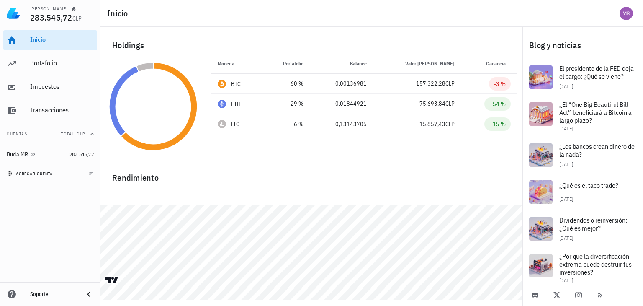
click at [33, 172] on span "agregar cuenta" at bounding box center [31, 173] width 44 height 5
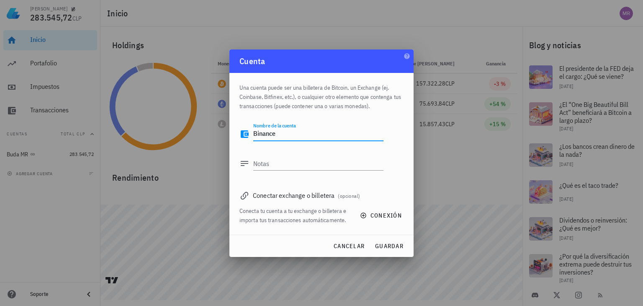
click at [284, 138] on textarea "Binance" at bounding box center [318, 133] width 130 height 13
type textarea "Binance MR"
click at [388, 215] on span "conexión" at bounding box center [382, 215] width 40 height 8
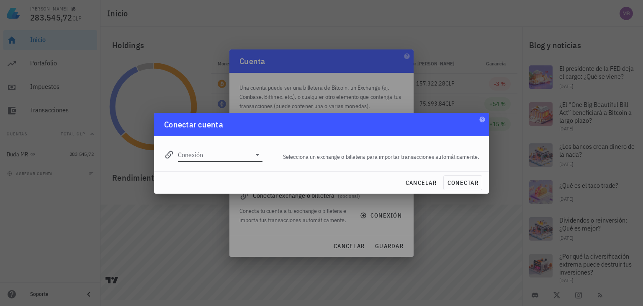
click at [262, 156] on icon at bounding box center [257, 154] width 10 height 10
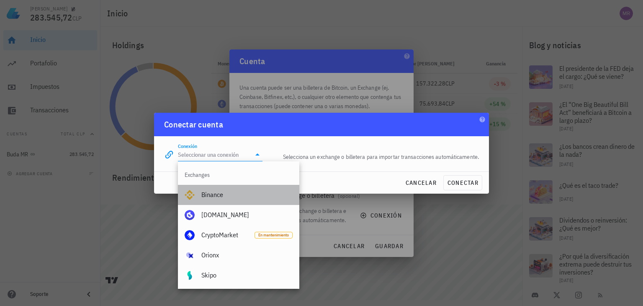
click at [226, 199] on div "Binance" at bounding box center [246, 194] width 91 height 18
type input "Binance"
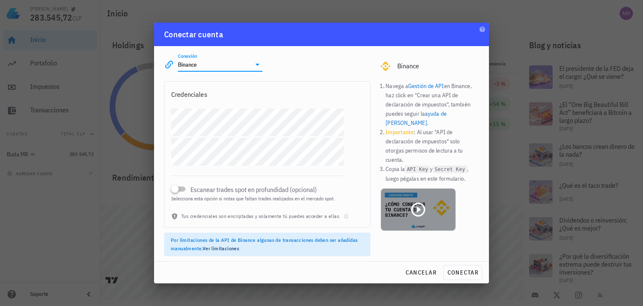
click at [417, 202] on icon at bounding box center [418, 209] width 14 height 14
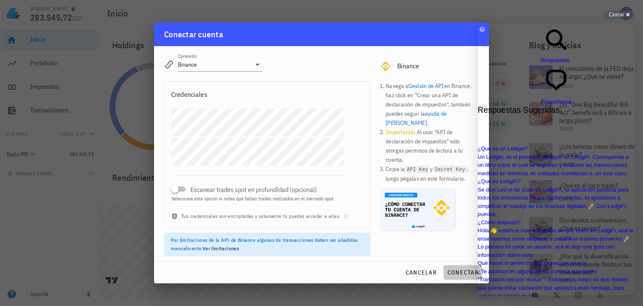
click at [454, 274] on span "conectar" at bounding box center [462, 272] width 31 height 8
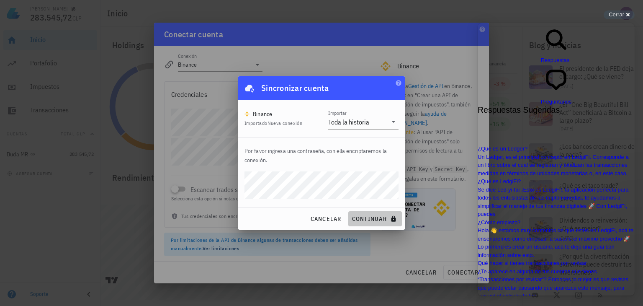
click at [366, 220] on span "continuar" at bounding box center [375, 219] width 47 height 8
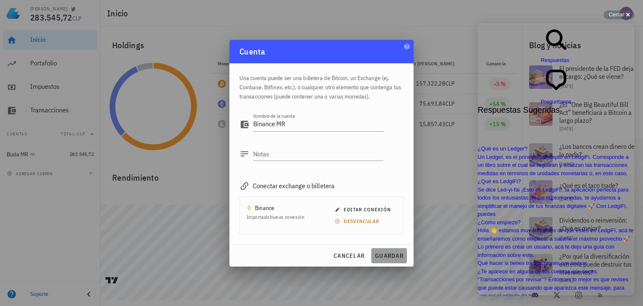
click at [391, 257] on span "guardar" at bounding box center [389, 256] width 29 height 8
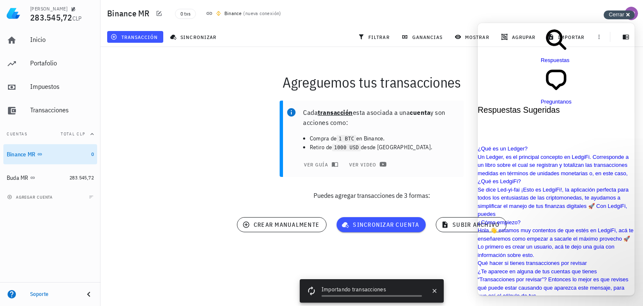
click at [629, 14] on div "Cerrar cross-small" at bounding box center [619, 14] width 31 height 9
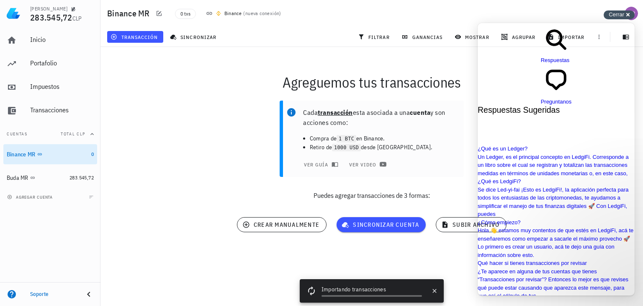
click at [622, 15] on span "Cerrar" at bounding box center [616, 14] width 15 height 6
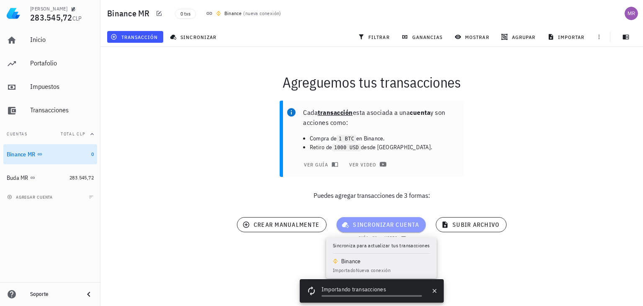
click at [367, 224] on span "sincronizar cuenta" at bounding box center [381, 225] width 76 height 8
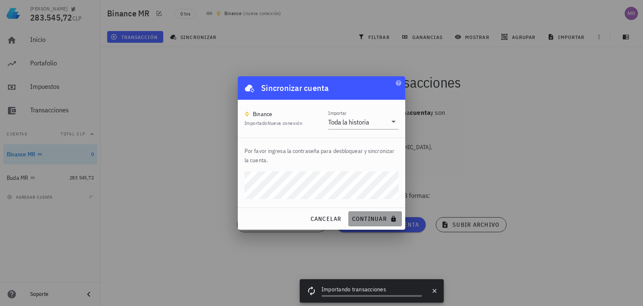
click at [357, 218] on span "continuar" at bounding box center [375, 219] width 47 height 8
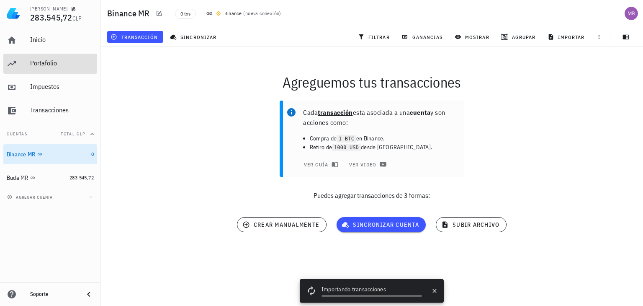
click at [49, 67] on div "Portafolio" at bounding box center [62, 63] width 64 height 19
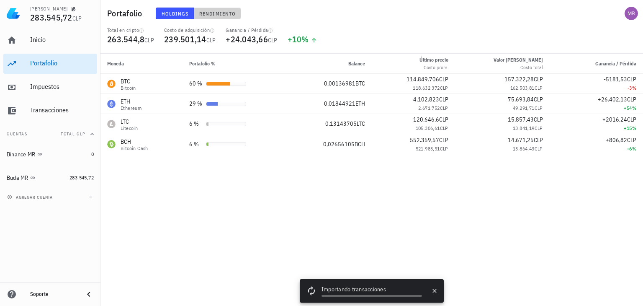
click at [215, 15] on span "Rendimiento" at bounding box center [217, 13] width 37 height 6
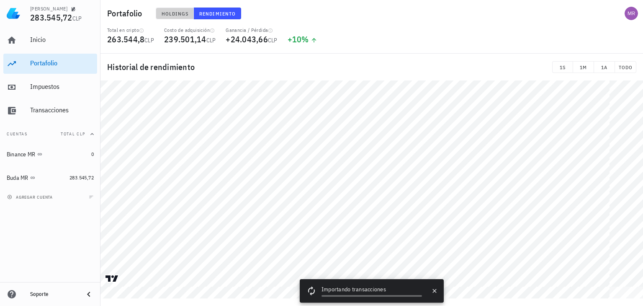
click at [162, 12] on span "Holdings" at bounding box center [175, 13] width 28 height 6
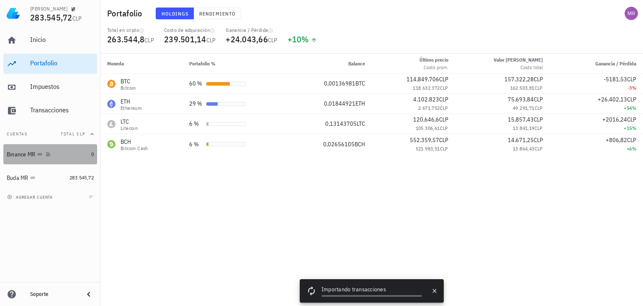
click at [77, 152] on div "Binance MR" at bounding box center [47, 154] width 81 height 8
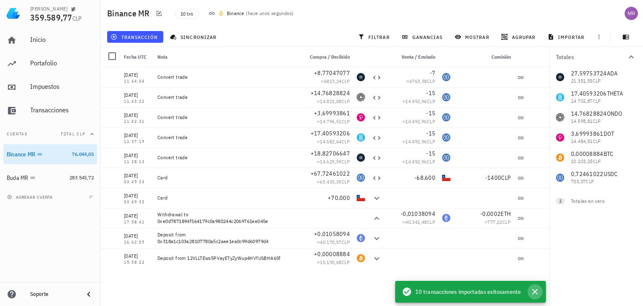
click at [535, 290] on icon "button" at bounding box center [535, 291] width 6 height 6
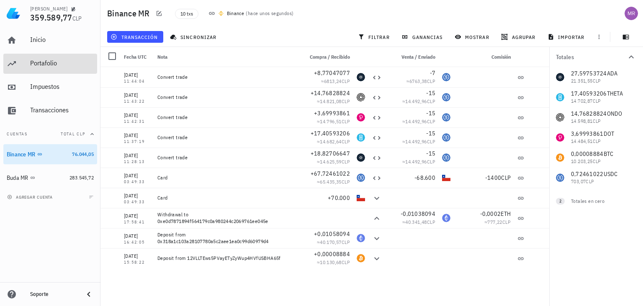
click at [47, 68] on div "Portafolio" at bounding box center [62, 63] width 64 height 19
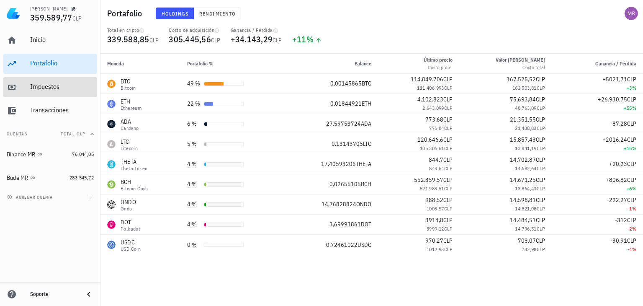
click at [78, 88] on div "Impuestos" at bounding box center [62, 86] width 64 height 8
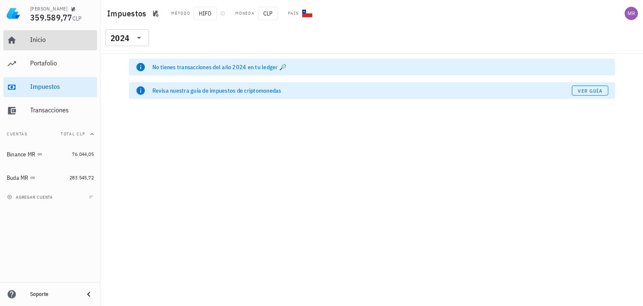
click at [44, 46] on div "Inicio" at bounding box center [62, 40] width 64 height 19
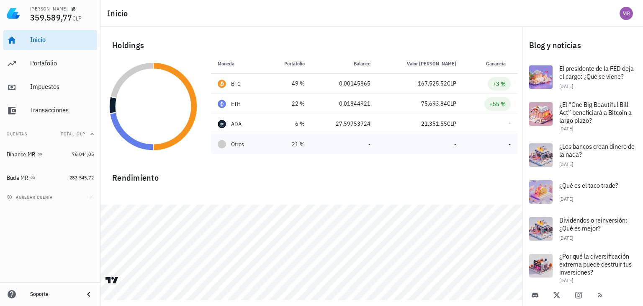
click at [222, 146] on div at bounding box center [222, 144] width 8 height 8
click at [57, 87] on div "Impuestos" at bounding box center [62, 86] width 64 height 8
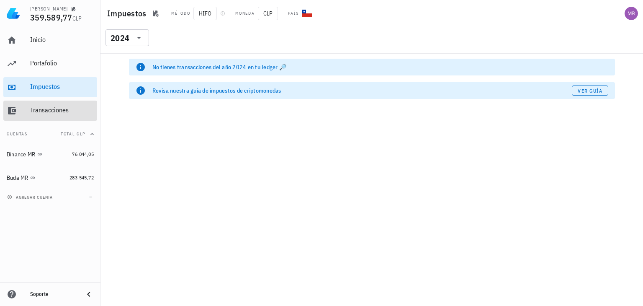
click at [64, 103] on div "Transacciones" at bounding box center [62, 110] width 64 height 19
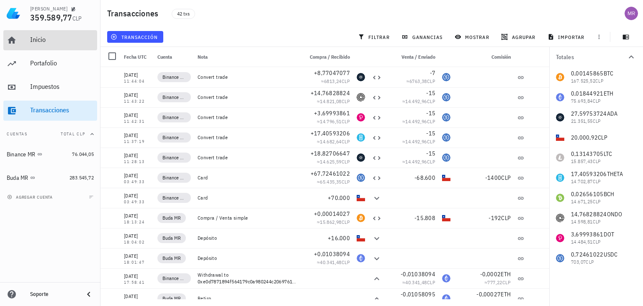
click at [40, 43] on div "Inicio" at bounding box center [62, 40] width 64 height 8
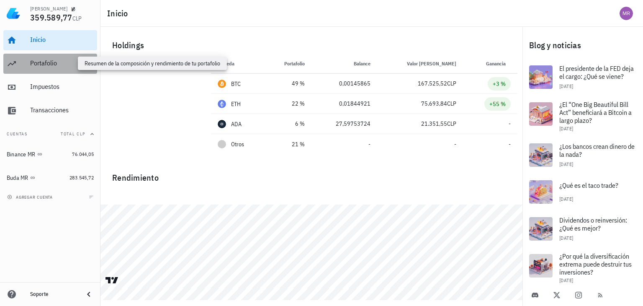
click at [41, 65] on div "Portafolio" at bounding box center [62, 63] width 64 height 8
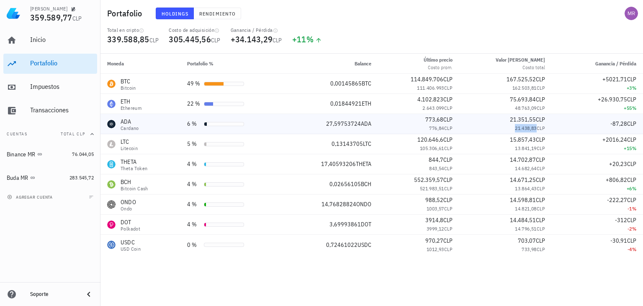
drag, startPoint x: 506, startPoint y: 129, endPoint x: 529, endPoint y: 129, distance: 23.9
click at [529, 129] on div "21.438,83 CLP" at bounding box center [505, 128] width 79 height 8
copy span "21.438,83"
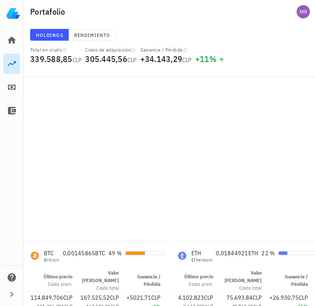
click at [8, 61] on icon at bounding box center [12, 64] width 10 height 10
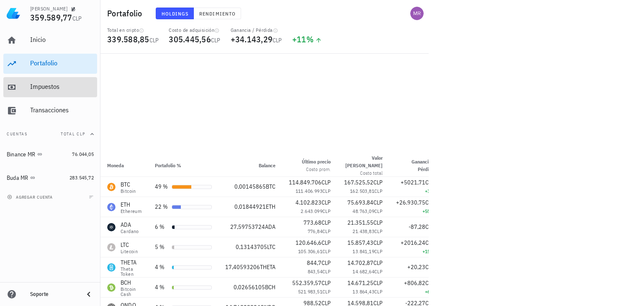
click at [49, 87] on div "Impuestos" at bounding box center [62, 86] width 64 height 8
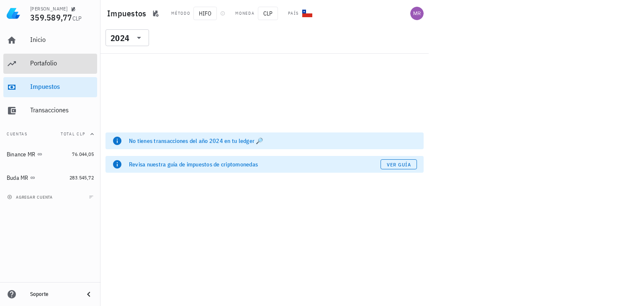
click at [51, 57] on div "Portafolio" at bounding box center [62, 63] width 64 height 19
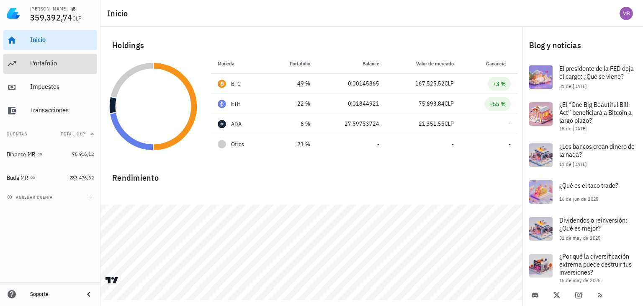
click at [53, 67] on div "Portafolio" at bounding box center [62, 63] width 64 height 19
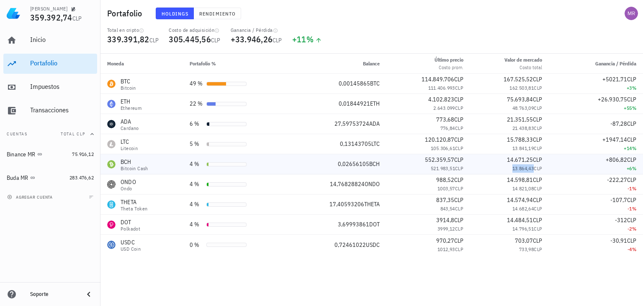
click at [519, 170] on span "13.864,43" at bounding box center [523, 168] width 22 height 6
click at [521, 188] on span "14.821,08" at bounding box center [523, 188] width 22 height 6
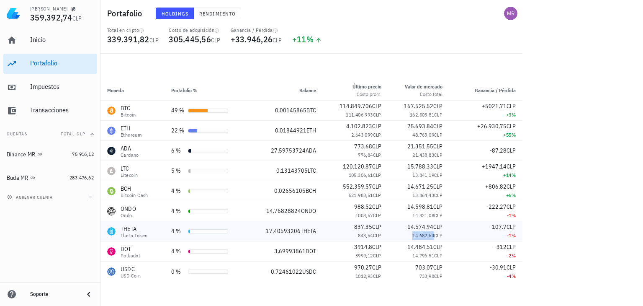
click at [415, 236] on span "14.682,64" at bounding box center [423, 235] width 22 height 6
click at [418, 154] on span "21.438,83" at bounding box center [423, 155] width 22 height 6
drag, startPoint x: 119, startPoint y: 268, endPoint x: 134, endPoint y: 267, distance: 15.2
click at [134, 267] on div "USDC USD Coin" at bounding box center [132, 271] width 51 height 13
copy div "USDC"
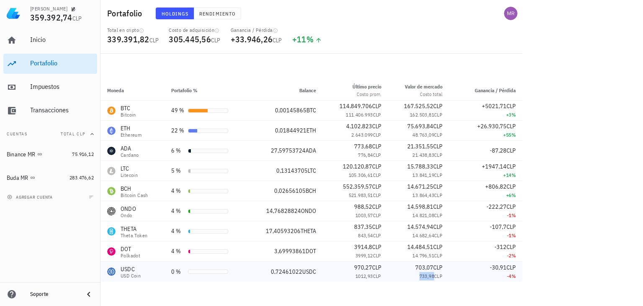
click at [429, 278] on span "733,98" at bounding box center [426, 275] width 15 height 6
copy span "733,98"
click at [418, 115] on span "162.503,81" at bounding box center [422, 114] width 24 height 6
copy span "162.503,81"
click at [419, 137] on span "48.763,09" at bounding box center [423, 134] width 22 height 6
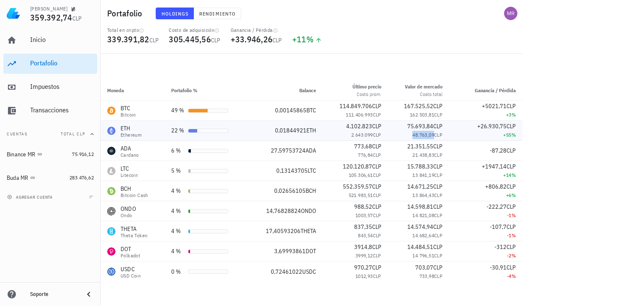
copy span "48.763,09"
click at [424, 157] on span "21.438,83" at bounding box center [423, 155] width 22 height 6
click at [419, 176] on span "13.841,19" at bounding box center [423, 175] width 22 height 6
copy span "13.841,19"
click at [421, 198] on span "13.864,43" at bounding box center [423, 195] width 22 height 6
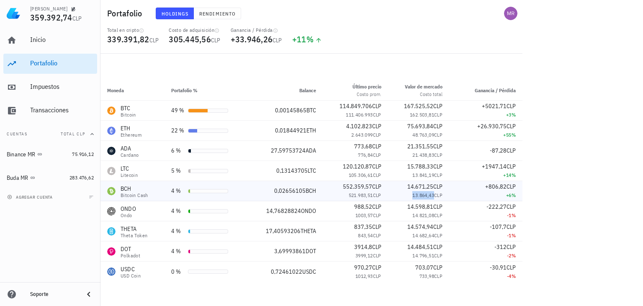
copy span "13.864,43"
click at [39, 110] on div "Transacciones" at bounding box center [62, 110] width 64 height 8
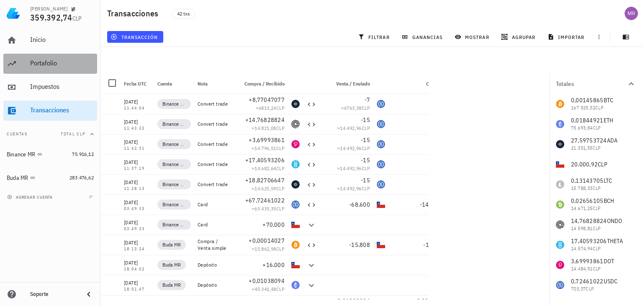
click at [43, 65] on div "Portafolio" at bounding box center [62, 63] width 64 height 8
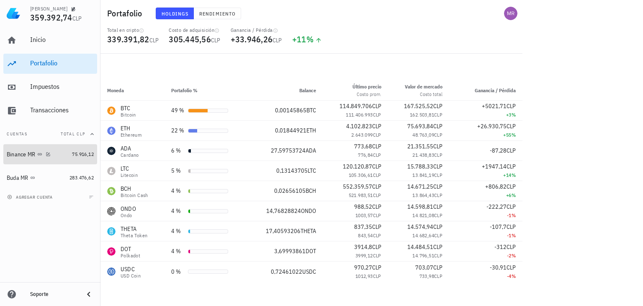
click at [67, 151] on link "Binance MR 75.916,12" at bounding box center [50, 154] width 94 height 20
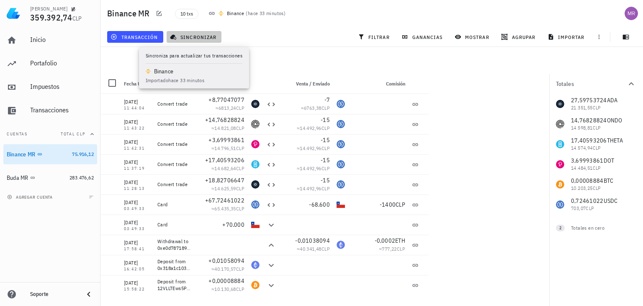
click at [203, 39] on span "sincronizar" at bounding box center [194, 36] width 45 height 7
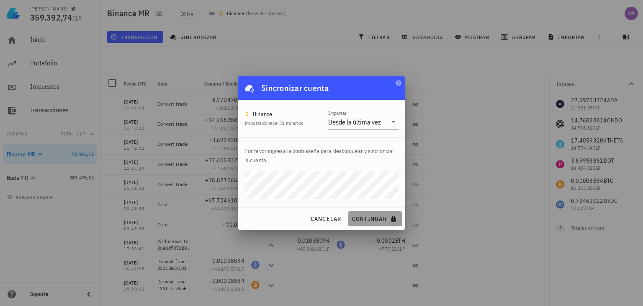
click at [362, 220] on span "continuar" at bounding box center [375, 219] width 47 height 8
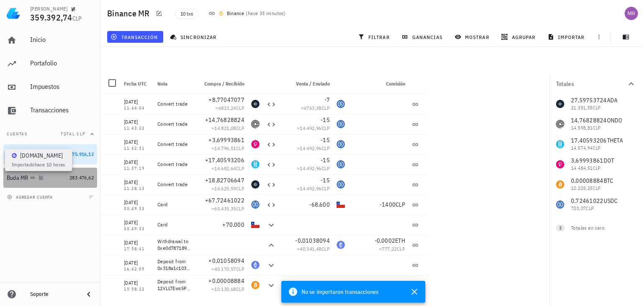
click at [30, 176] on icon at bounding box center [32, 177] width 5 height 5
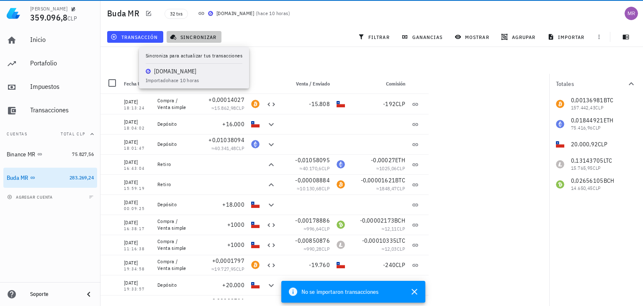
click at [189, 40] on span "sincronizar" at bounding box center [194, 36] width 45 height 7
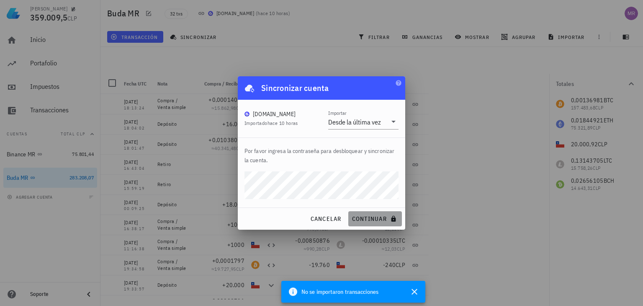
click at [379, 218] on span "continuar" at bounding box center [375, 219] width 47 height 8
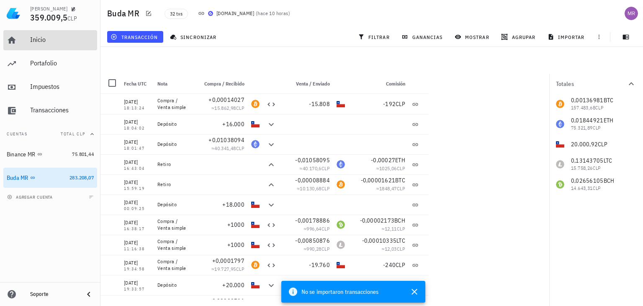
click at [38, 38] on div "Inicio" at bounding box center [62, 40] width 64 height 8
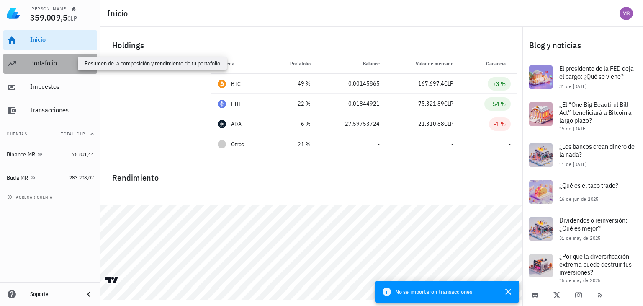
click at [39, 62] on div "Portafolio" at bounding box center [62, 63] width 64 height 8
